Goal: Information Seeking & Learning: Learn about a topic

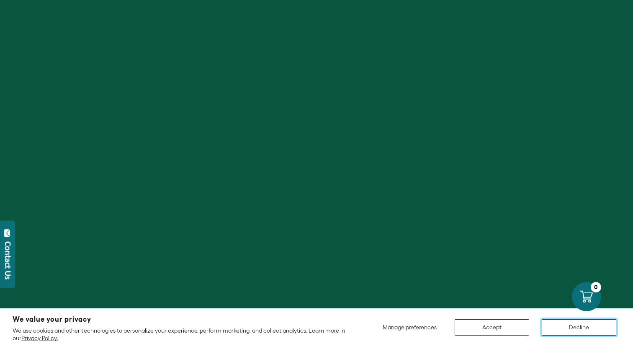
click at [564, 324] on button "Decline" at bounding box center [579, 328] width 75 height 16
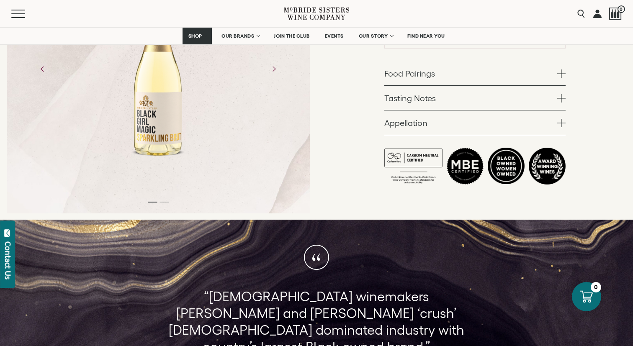
scroll to position [298, 0]
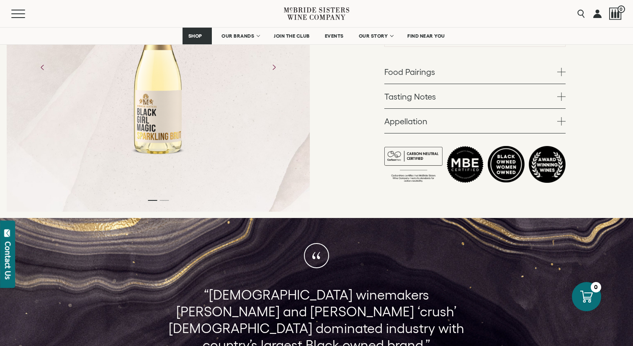
click at [446, 94] on link "Tasting Notes" at bounding box center [474, 96] width 181 height 24
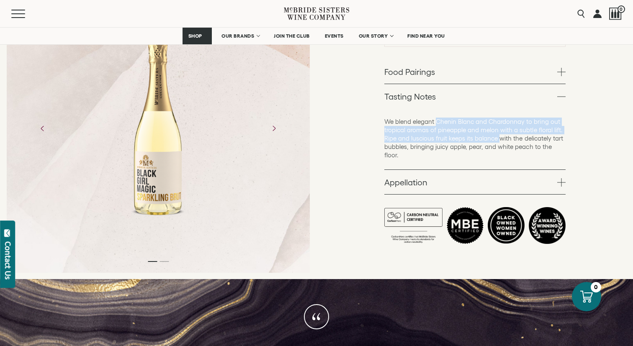
drag, startPoint x: 436, startPoint y: 120, endPoint x: 500, endPoint y: 141, distance: 67.0
click at [500, 141] on p "We blend elegant Chenin Blanc and Chardonnay to bring out tropical aromas of pi…" at bounding box center [474, 139] width 181 height 42
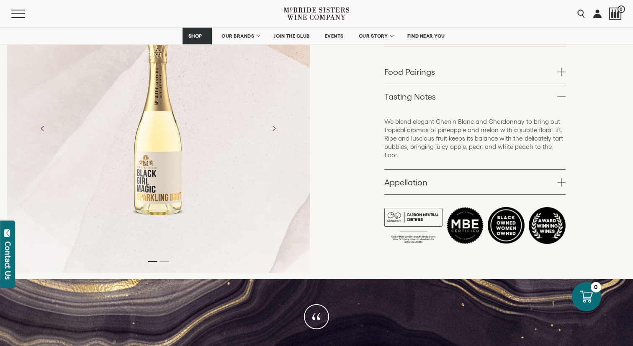
click at [489, 166] on div "We blend elegant Chenin Blanc and Chardonnay to bring out tropical aromas of pi…" at bounding box center [474, 138] width 181 height 61
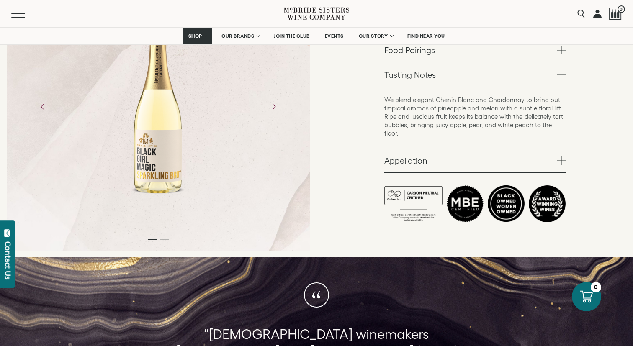
click at [409, 160] on link "Appellation" at bounding box center [474, 160] width 181 height 24
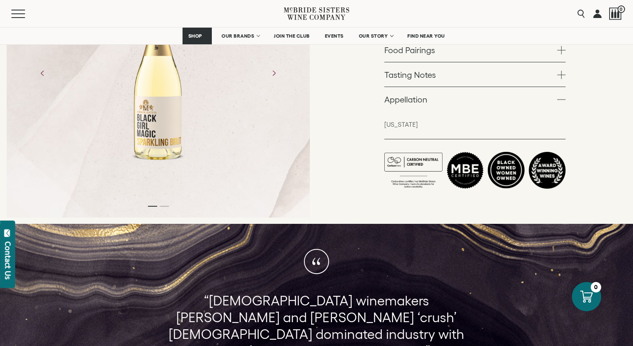
click at [420, 101] on link "Appellation" at bounding box center [474, 99] width 181 height 24
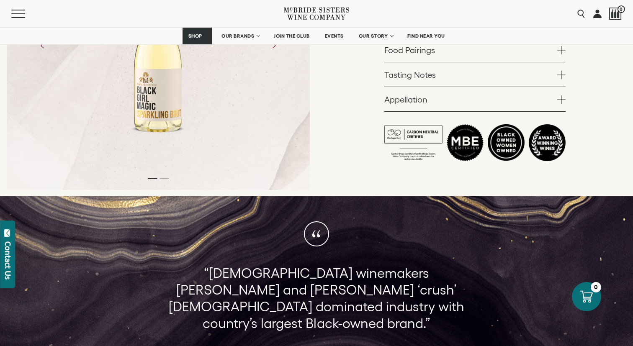
scroll to position [270, 0]
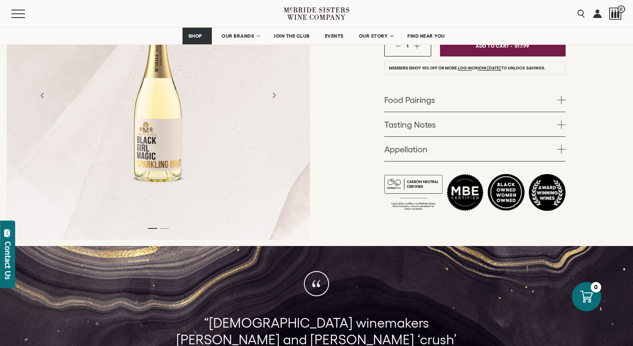
click at [416, 97] on link "Food Pairings" at bounding box center [474, 100] width 181 height 24
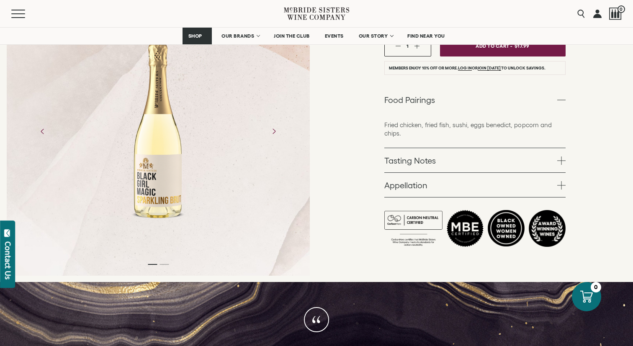
scroll to position [248, 0]
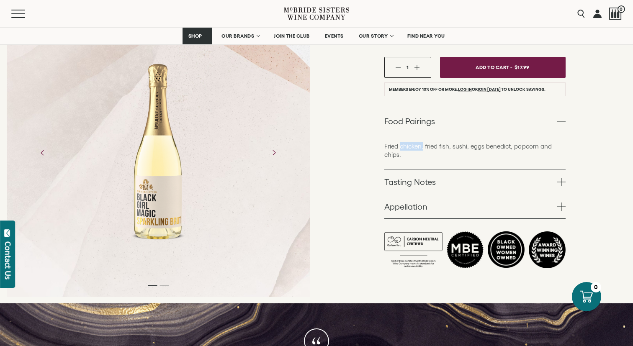
drag, startPoint x: 423, startPoint y: 146, endPoint x: 401, endPoint y: 145, distance: 22.6
click at [399, 145] on p "Fried chicken, fried fish, sushi, eggs benedict, popcorn and chips." at bounding box center [474, 150] width 181 height 17
click at [410, 156] on p "Fried chicken, fried fish, sushi, eggs benedict, popcorn and chips." at bounding box center [474, 150] width 181 height 17
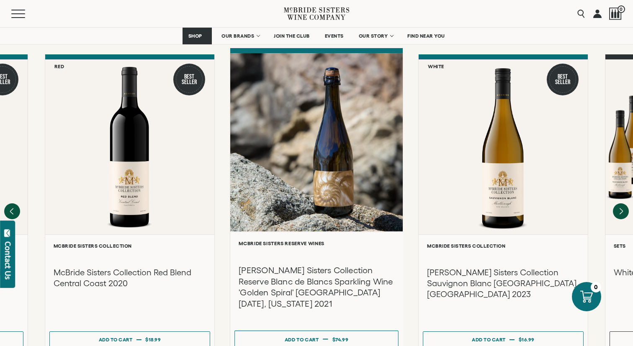
scroll to position [1158, 0]
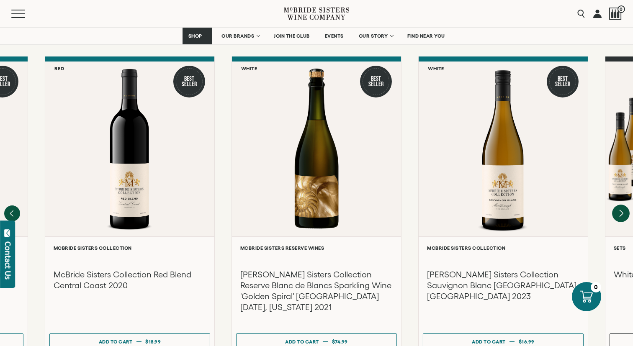
click at [620, 210] on icon "Next" at bounding box center [621, 213] width 3 height 7
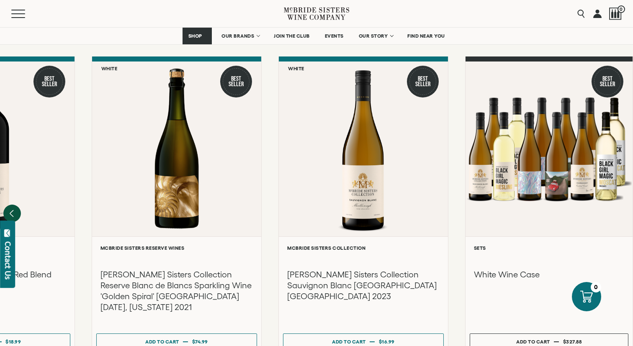
click at [10, 205] on icon "Previous" at bounding box center [12, 214] width 18 height 18
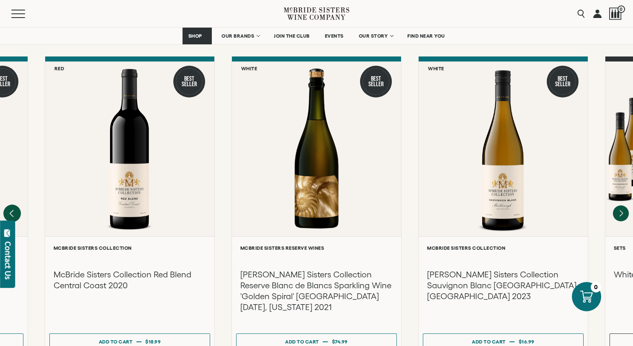
click at [11, 205] on icon "Previous" at bounding box center [12, 214] width 18 height 18
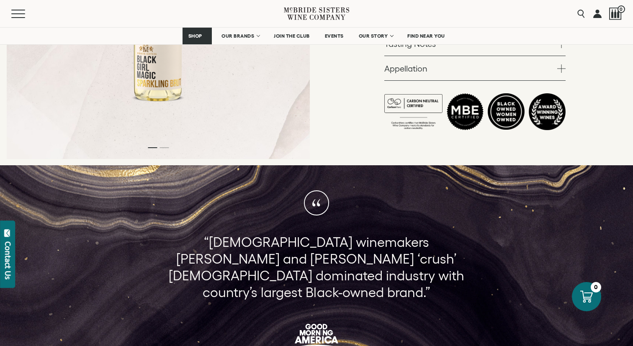
scroll to position [0, 0]
